Goal: Communication & Community: Connect with others

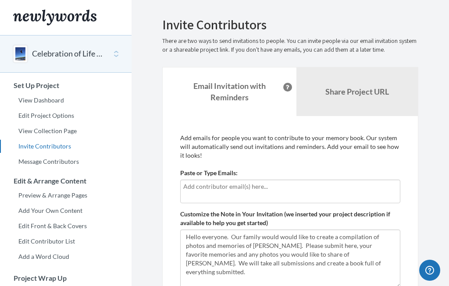
scroll to position [8, 0]
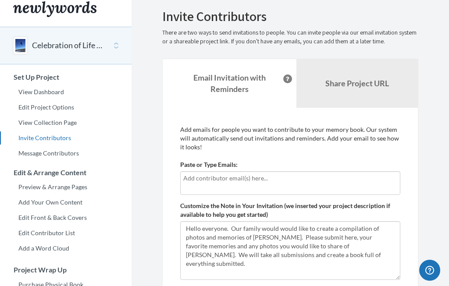
click at [215, 180] on input "text" at bounding box center [290, 179] width 214 height 10
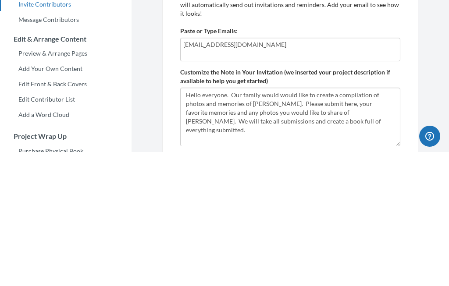
scroll to position [143, 0]
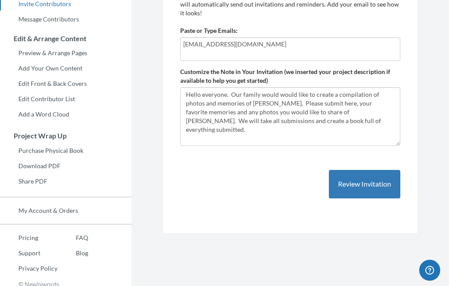
type input "[EMAIL_ADDRESS][DOMAIN_NAME]"
click at [371, 181] on button "Review Invitation" at bounding box center [364, 184] width 71 height 29
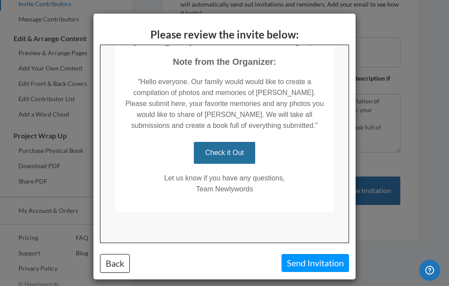
scroll to position [200, 0]
click at [312, 263] on button "Send Invitation" at bounding box center [316, 263] width 68 height 18
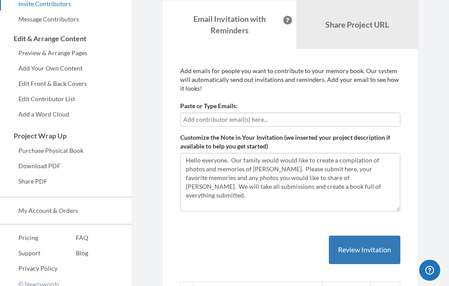
click at [237, 116] on input "text" at bounding box center [290, 120] width 214 height 10
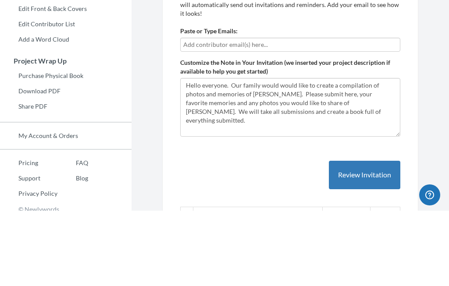
type input "[EMAIL_ADDRESS][DOMAIN_NAME]"
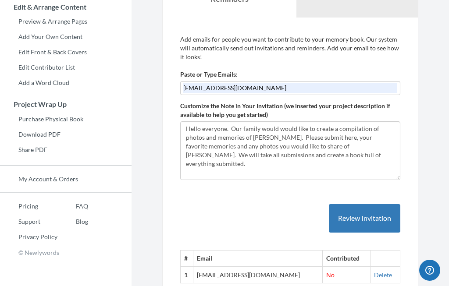
scroll to position [191, 0]
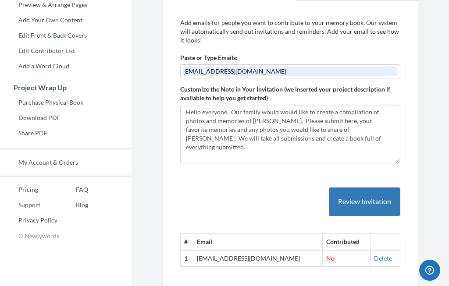
click at [369, 201] on button "Review Invitation" at bounding box center [364, 202] width 71 height 29
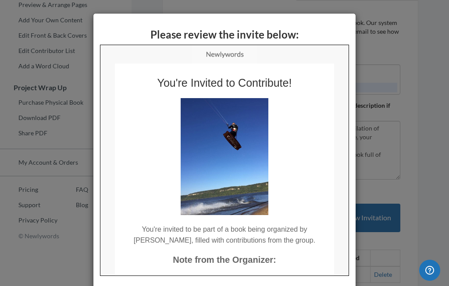
scroll to position [0, 0]
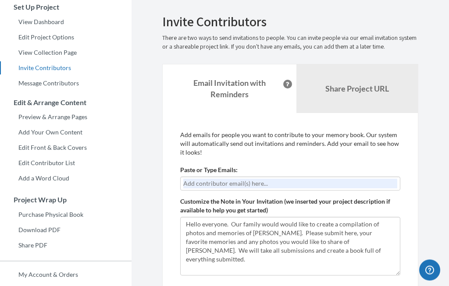
click at [357, 89] on b "Share Project URL" at bounding box center [357, 89] width 64 height 10
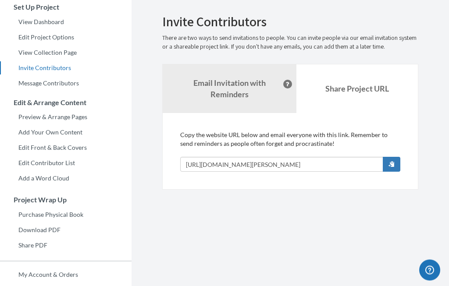
scroll to position [79, 0]
click at [393, 164] on span "button" at bounding box center [392, 164] width 6 height 6
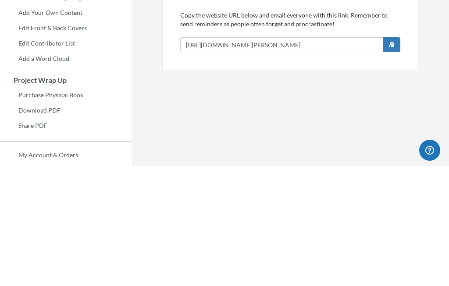
scroll to position [149, 0]
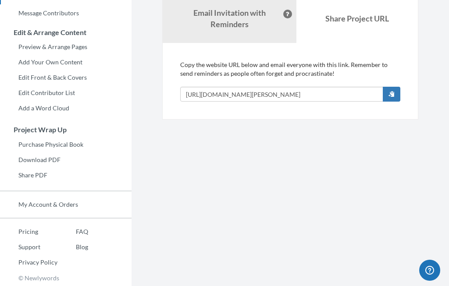
click at [395, 92] on button "button" at bounding box center [392, 94] width 18 height 15
click at [392, 93] on span "button" at bounding box center [392, 94] width 6 height 6
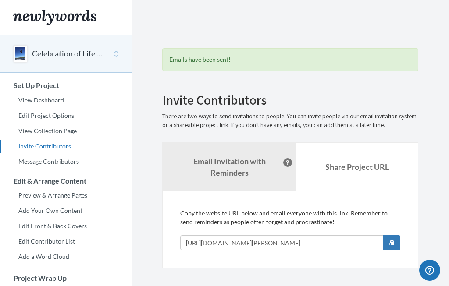
click at [58, 114] on link "Edit Project Options" at bounding box center [66, 115] width 132 height 13
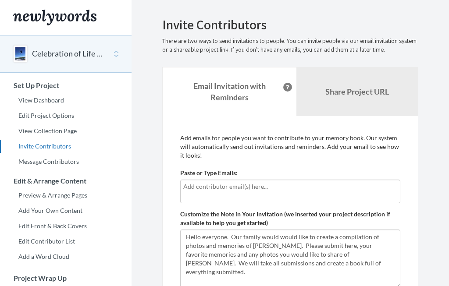
click at [222, 187] on input "text" at bounding box center [290, 187] width 214 height 10
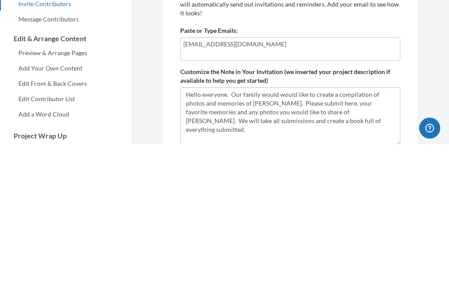
scroll to position [143, 0]
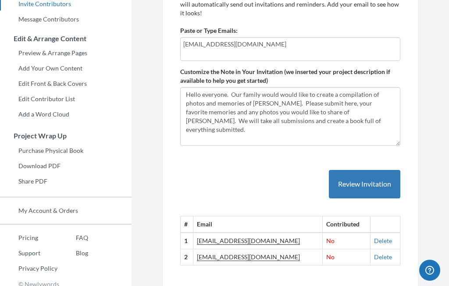
type input "Gstroh@cap-mgt.com"
click at [377, 187] on button "Review Invitation" at bounding box center [364, 184] width 71 height 29
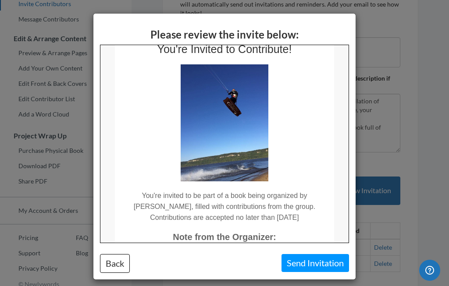
scroll to position [37, 0]
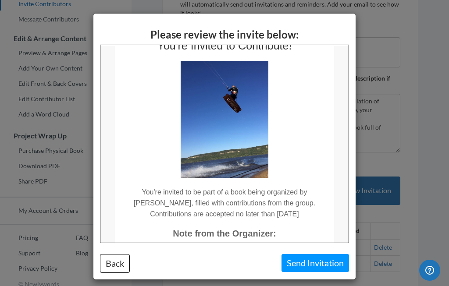
click at [319, 267] on button "Send Invitation" at bounding box center [316, 263] width 68 height 18
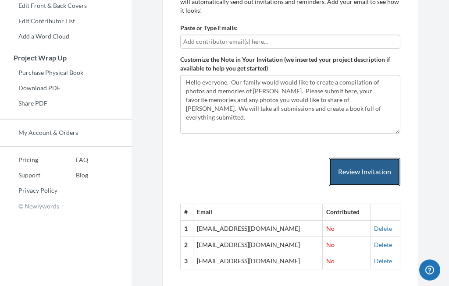
scroll to position [223, 0]
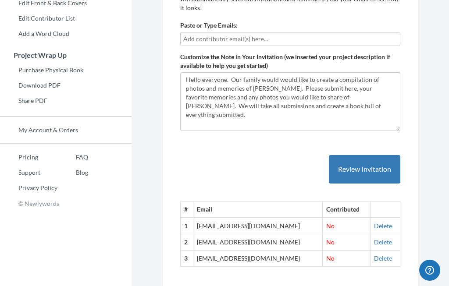
click at [211, 40] on input "text" at bounding box center [290, 39] width 214 height 10
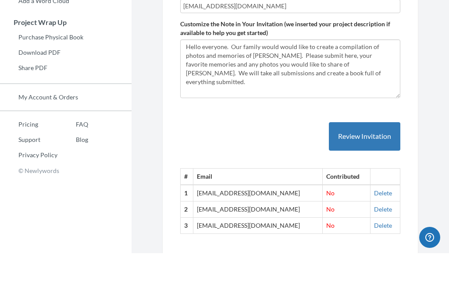
type input "Strohjody@gmail.com"
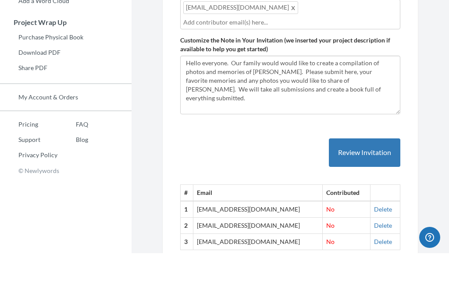
scroll to position [256, 0]
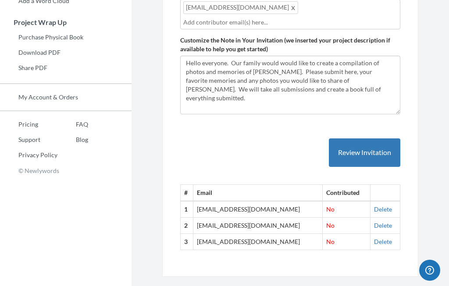
click at [370, 154] on button "Review Invitation" at bounding box center [364, 153] width 71 height 29
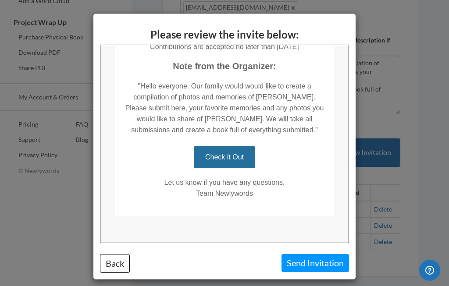
scroll to position [206, 0]
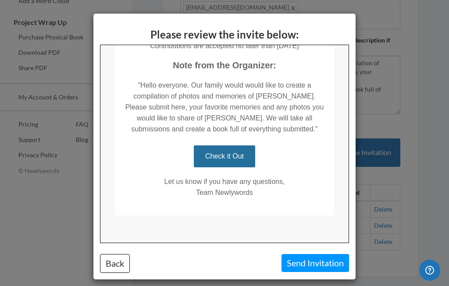
click at [319, 263] on button "Send Invitation" at bounding box center [316, 263] width 68 height 18
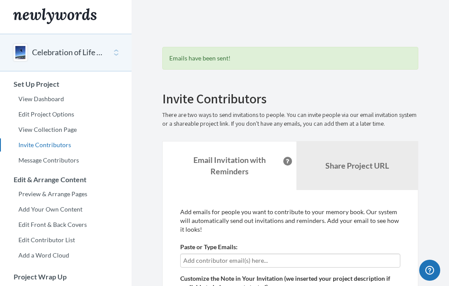
scroll to position [0, 0]
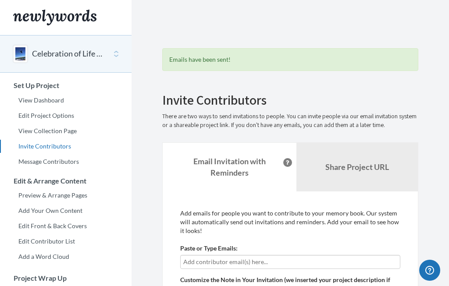
click at [52, 101] on link "View Dashboard" at bounding box center [66, 100] width 132 height 13
